Goal: Navigation & Orientation: Find specific page/section

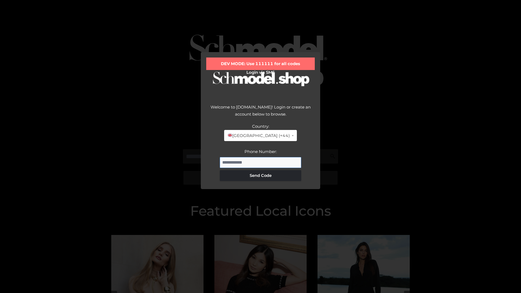
click at [261, 162] on input "Phone Number:" at bounding box center [260, 162] width 81 height 11
type input "**********"
click at [261, 175] on button "Send Code" at bounding box center [260, 175] width 81 height 11
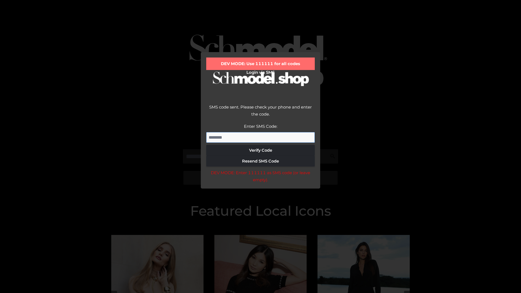
click at [261, 137] on input "Enter SMS Code:" at bounding box center [260, 137] width 109 height 11
type input "******"
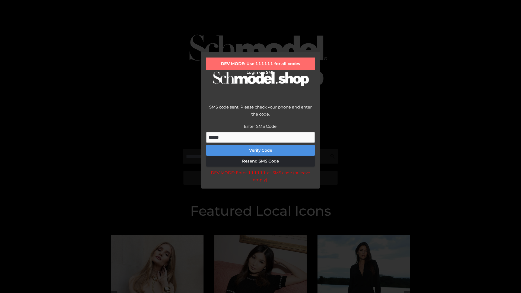
click at [261, 150] on button "Verify Code" at bounding box center [260, 150] width 109 height 11
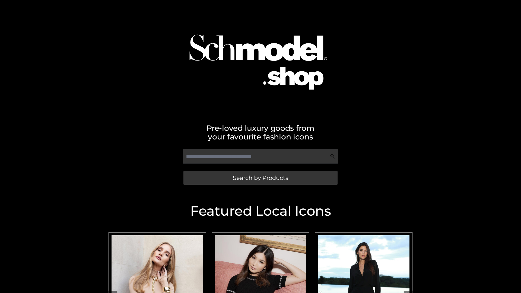
click at [260, 178] on span "Search by Products" at bounding box center [260, 178] width 55 height 6
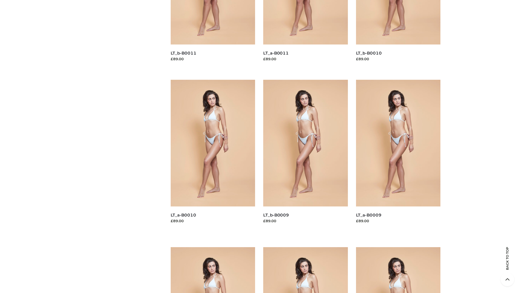
scroll to position [1432, 0]
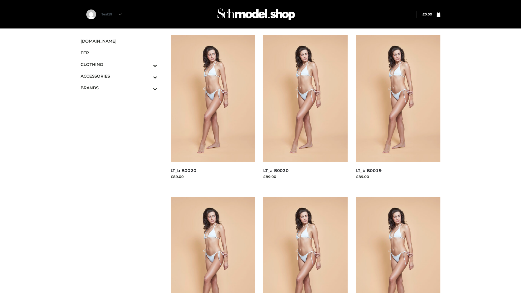
scroll to position [442, 0]
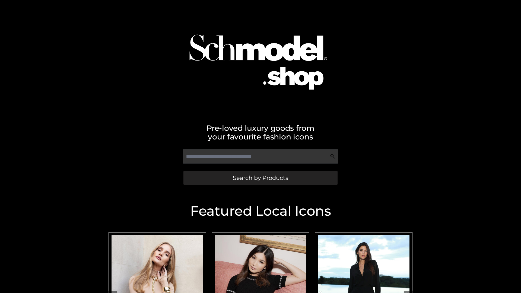
click at [260, 178] on span "Search by Products" at bounding box center [260, 178] width 55 height 6
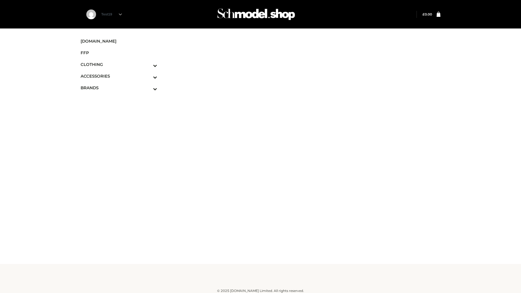
scroll to position [3, 0]
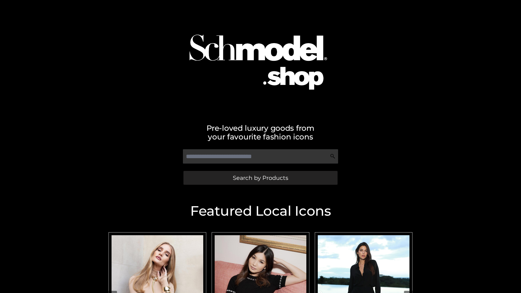
click at [260, 178] on span "Search by Products" at bounding box center [260, 178] width 55 height 6
